Goal: Entertainment & Leisure: Browse casually

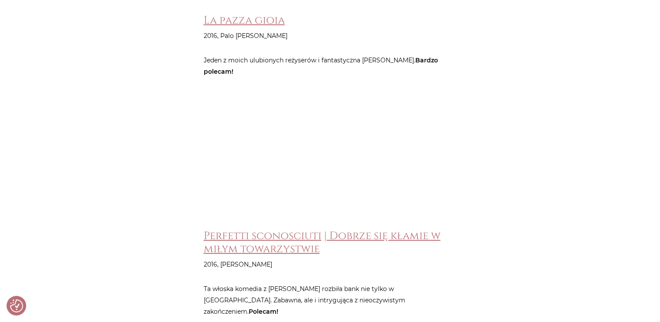
scroll to position [2485, 0]
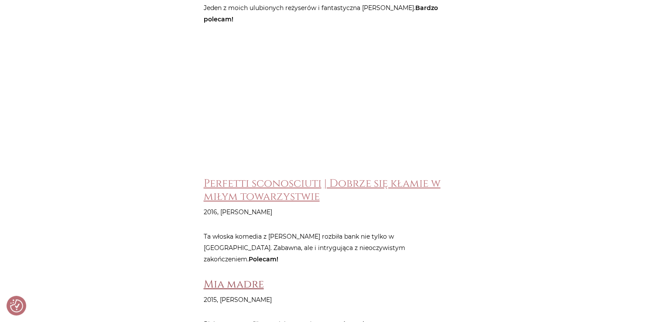
click at [232, 277] on link "Mia madre" at bounding box center [234, 284] width 60 height 14
click at [248, 277] on link "Mia madre" at bounding box center [234, 284] width 60 height 14
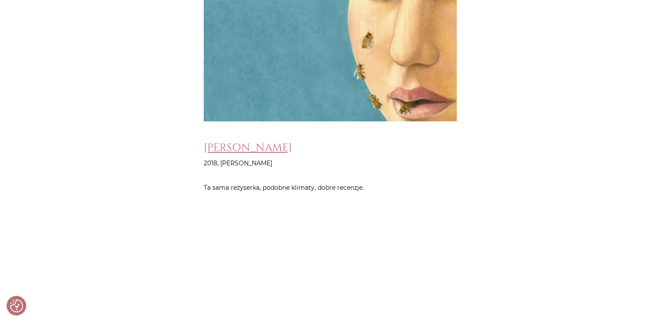
scroll to position [3881, 0]
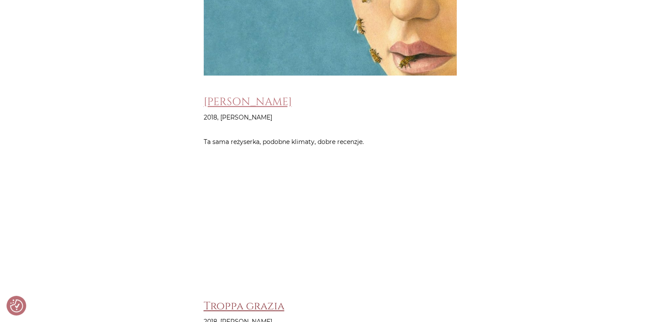
click at [225, 299] on link "Troppa grazia" at bounding box center [244, 306] width 81 height 14
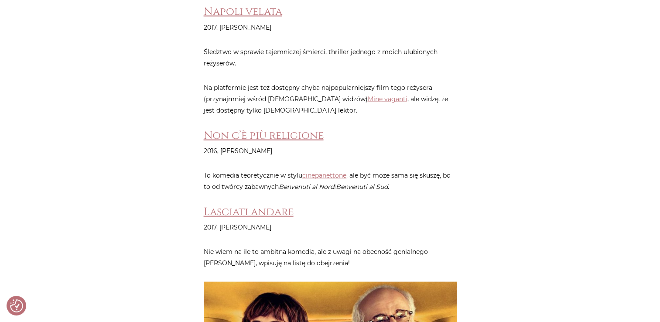
scroll to position [5145, 0]
